Goal: Find specific page/section: Find specific page/section

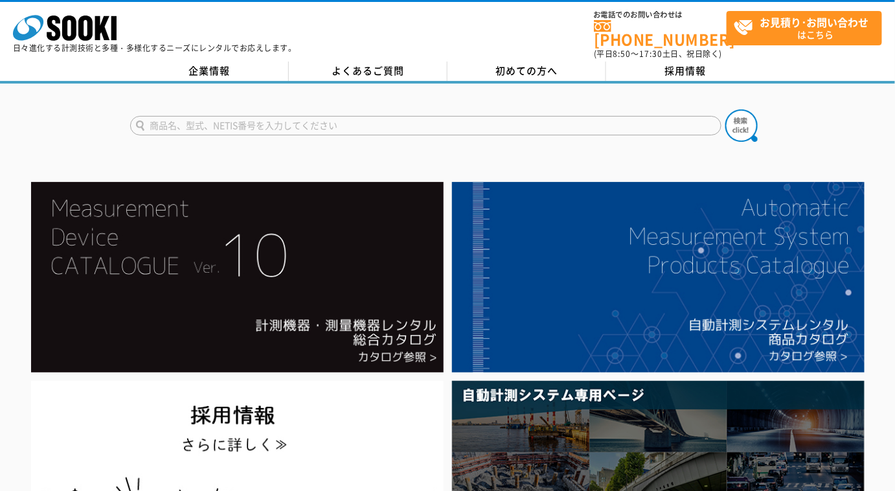
click at [343, 120] on input "text" at bounding box center [425, 125] width 591 height 19
type input "600"
click at [725, 109] on button at bounding box center [741, 125] width 32 height 32
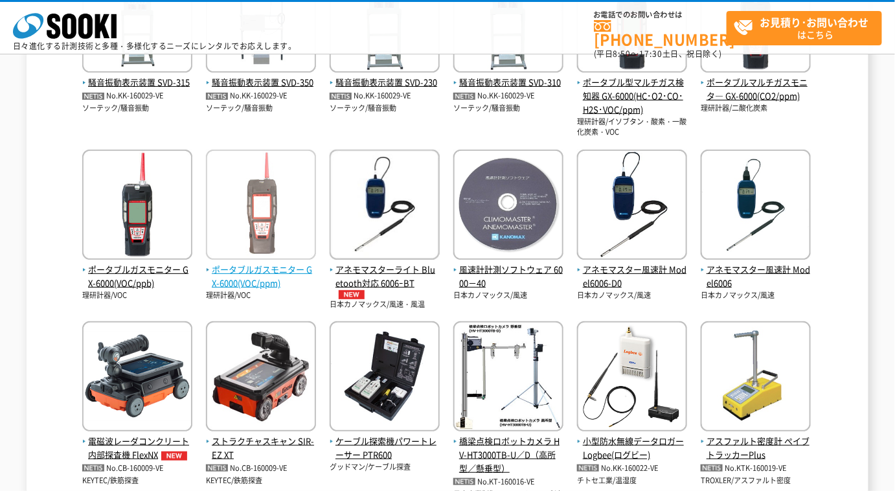
scroll to position [530, 0]
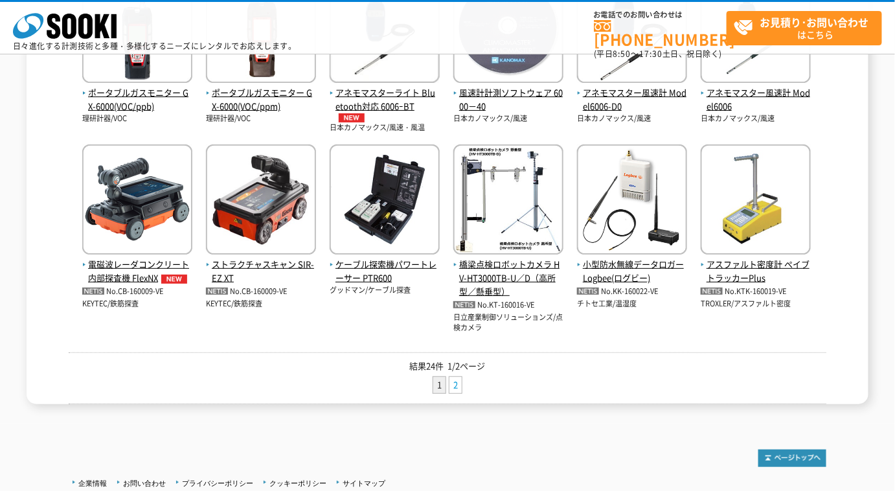
click at [457, 382] on link "2" at bounding box center [455, 385] width 12 height 16
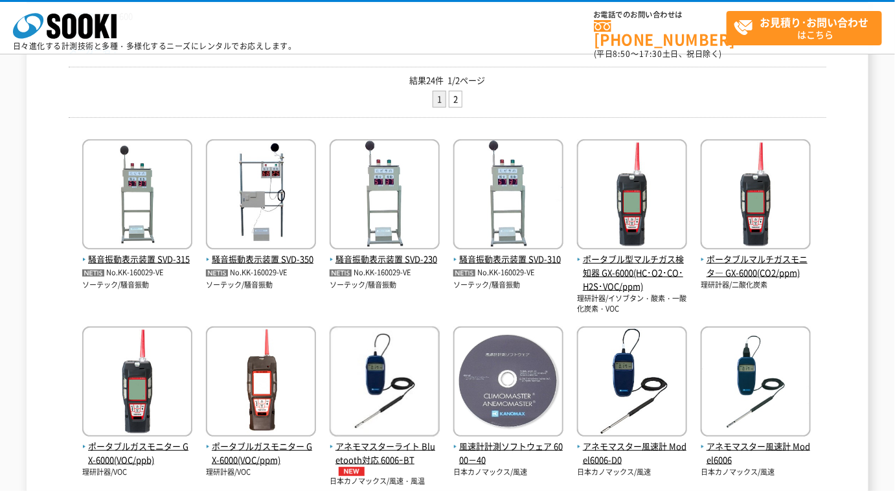
scroll to position [0, 0]
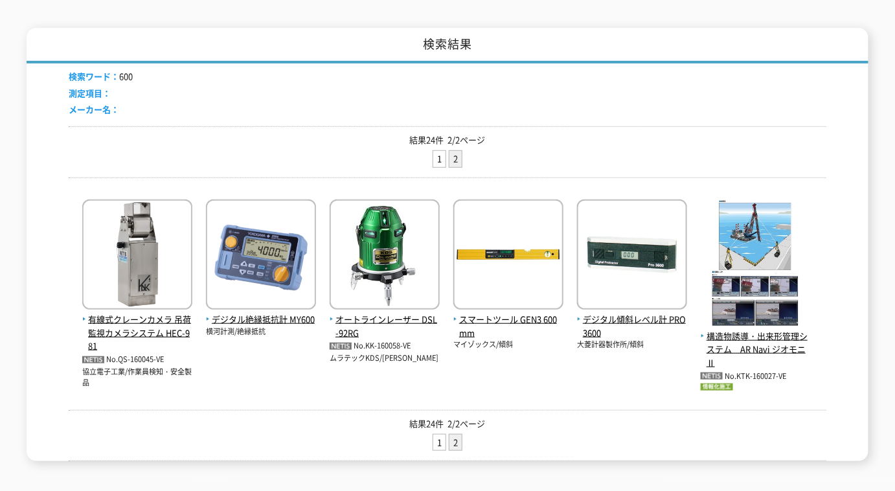
scroll to position [235, 0]
